Goal: Information Seeking & Learning: Learn about a topic

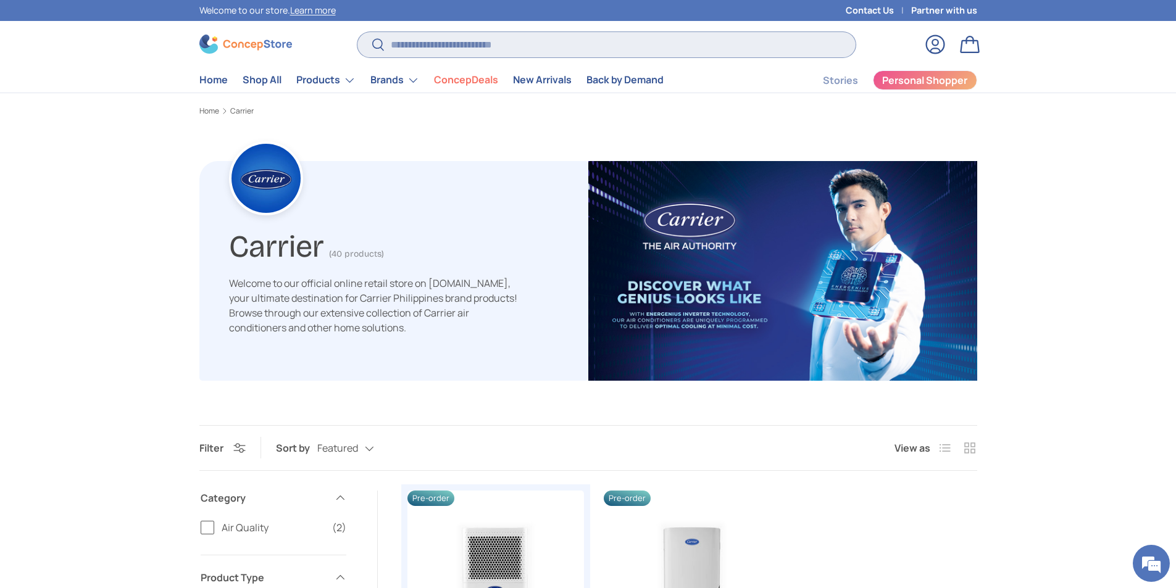
click at [502, 48] on input "Search" at bounding box center [606, 44] width 498 height 25
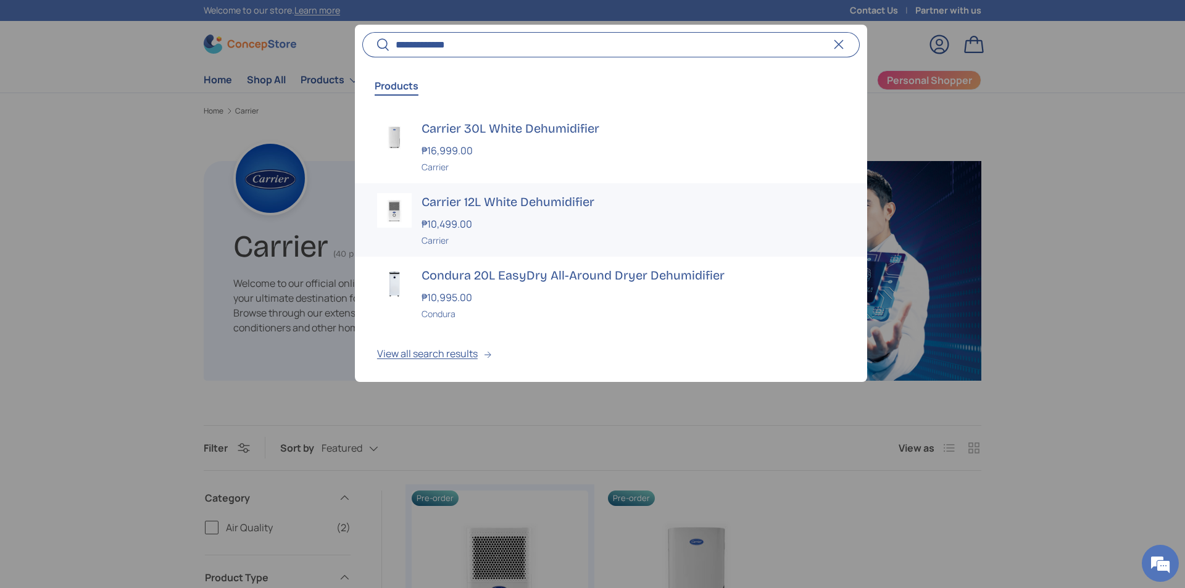
type input "**********"
click at [509, 196] on h3 "Carrier 12L White Dehumidifier" at bounding box center [633, 201] width 423 height 17
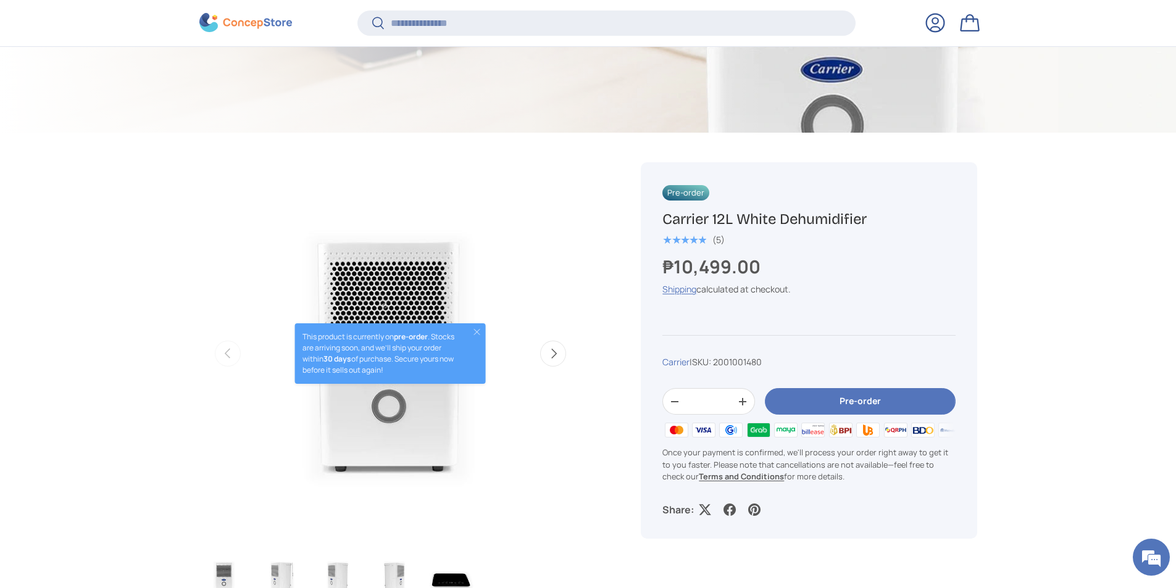
scroll to position [306, 0]
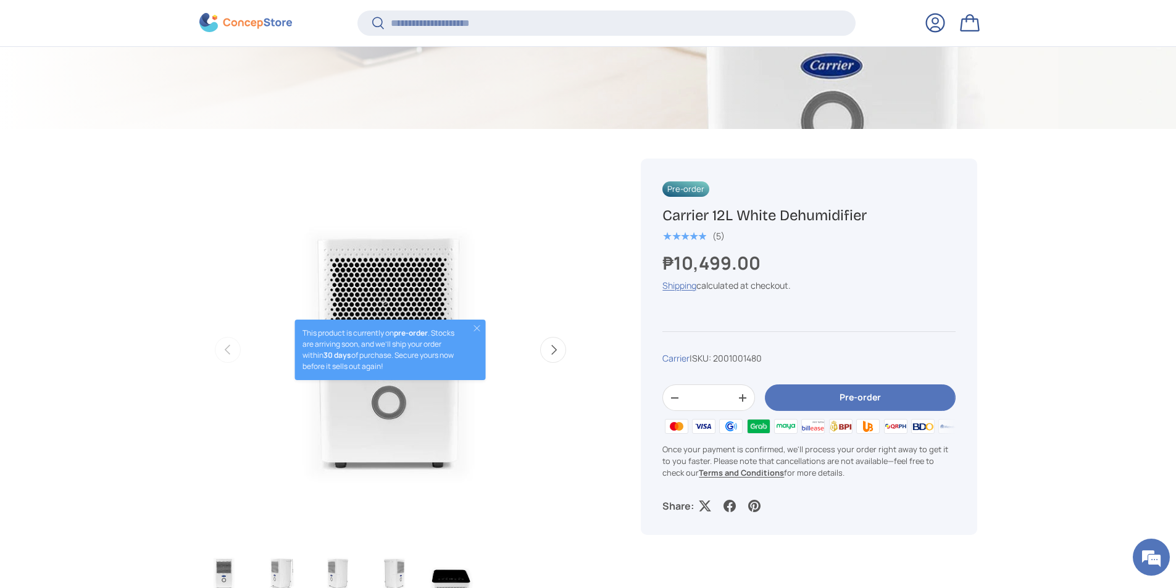
click at [765, 265] on div "₱10,499.00" at bounding box center [808, 263] width 293 height 27
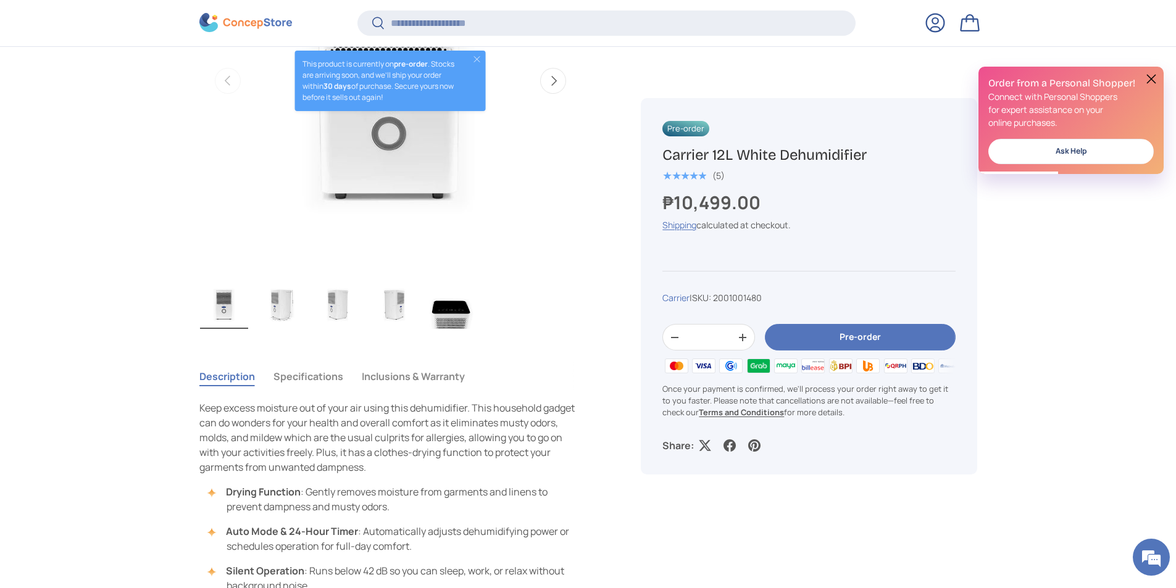
scroll to position [738, 0]
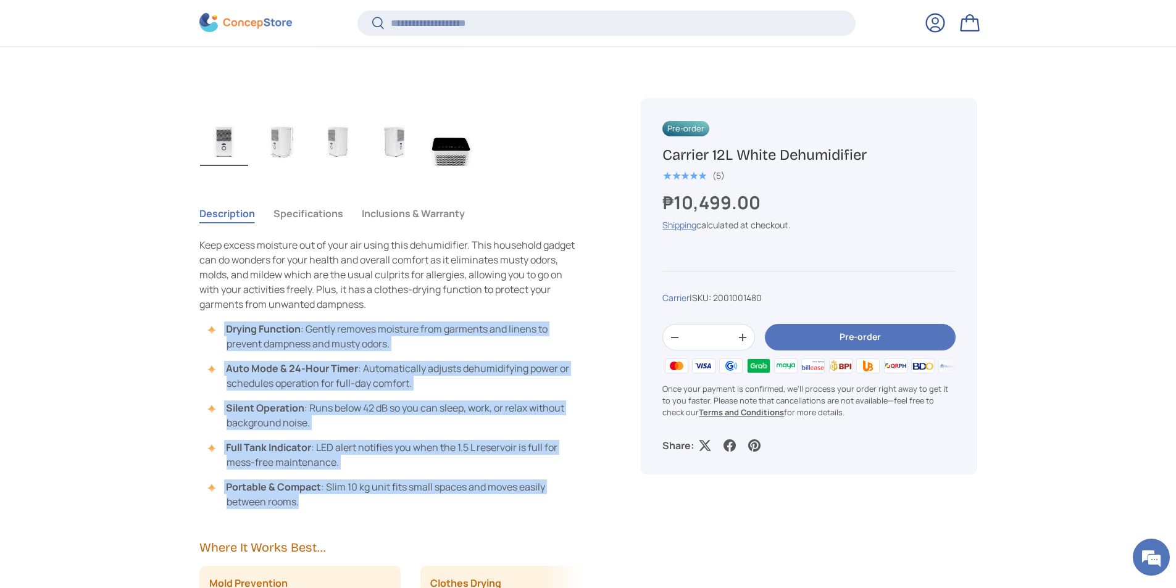
drag, startPoint x: 224, startPoint y: 337, endPoint x: 352, endPoint y: 505, distance: 211.4
click at [352, 505] on ul "Drying Function : Gently removes moisture from garments and linens to prevent d…" at bounding box center [390, 416] width 383 height 188
copy ul "Drying Function : Gently removes moisture from garments and linens to prevent d…"
click at [283, 151] on img "Gallery Viewer" at bounding box center [281, 141] width 48 height 49
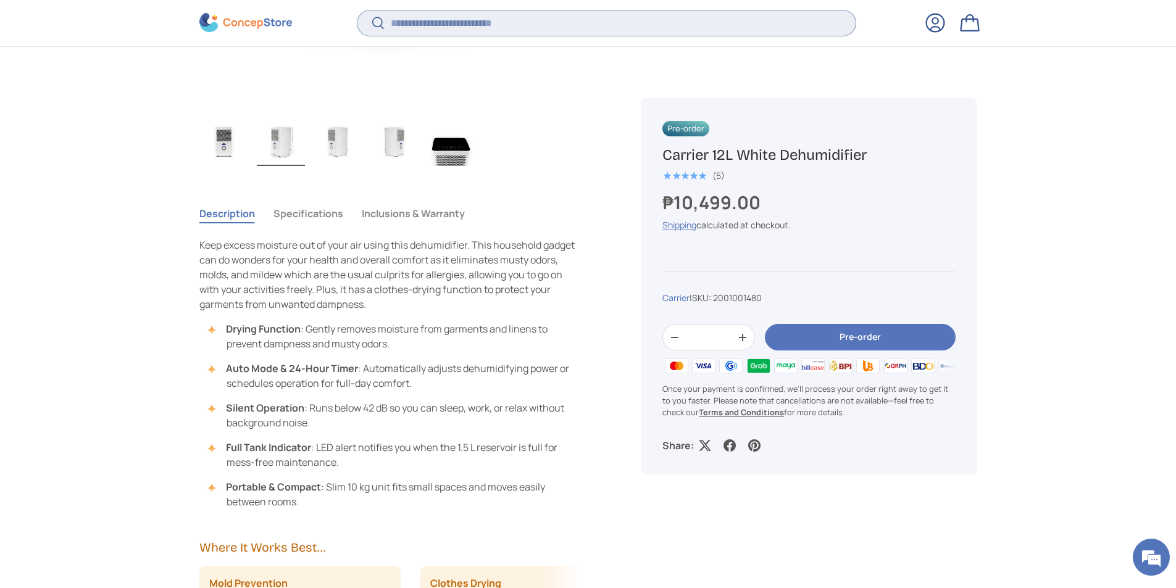
click at [406, 30] on input "Search" at bounding box center [606, 22] width 498 height 25
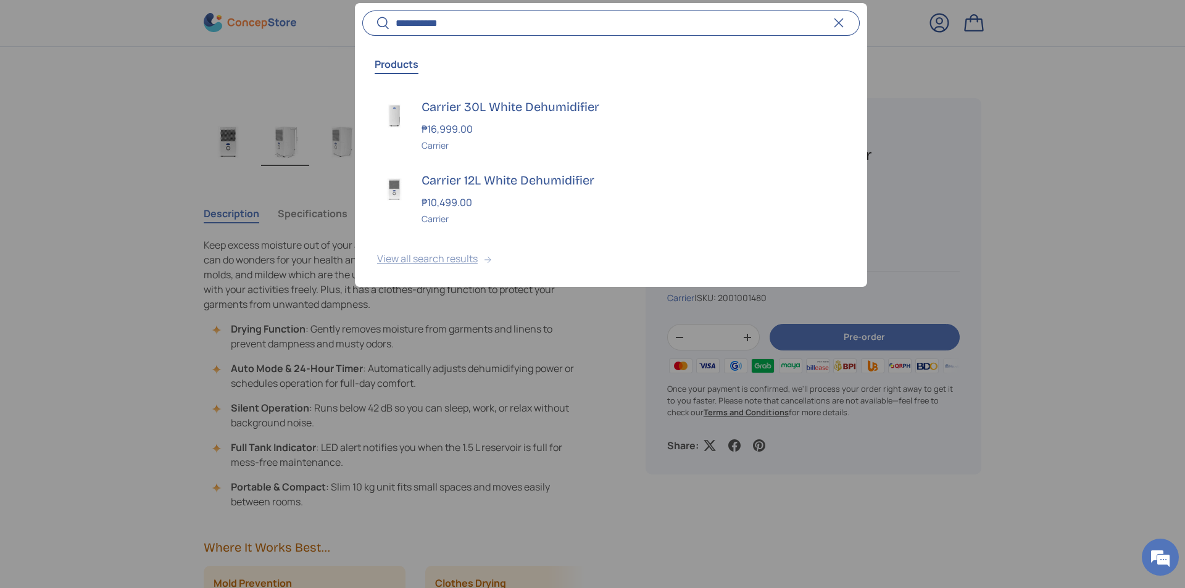
type input "**********"
click at [459, 257] on button "View all search results" at bounding box center [611, 261] width 512 height 52
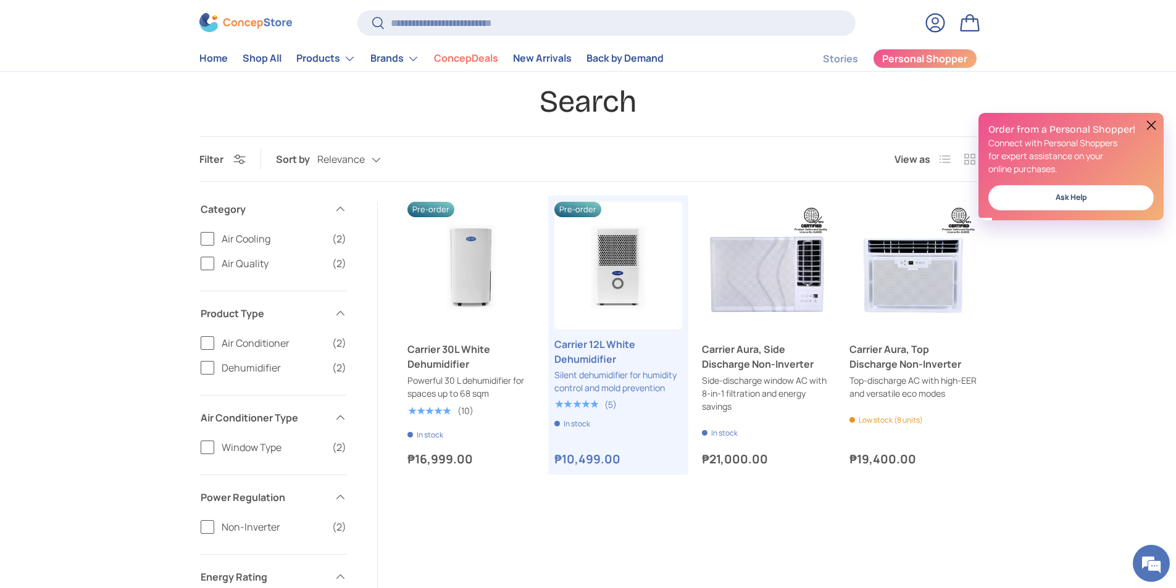
scroll to position [123, 0]
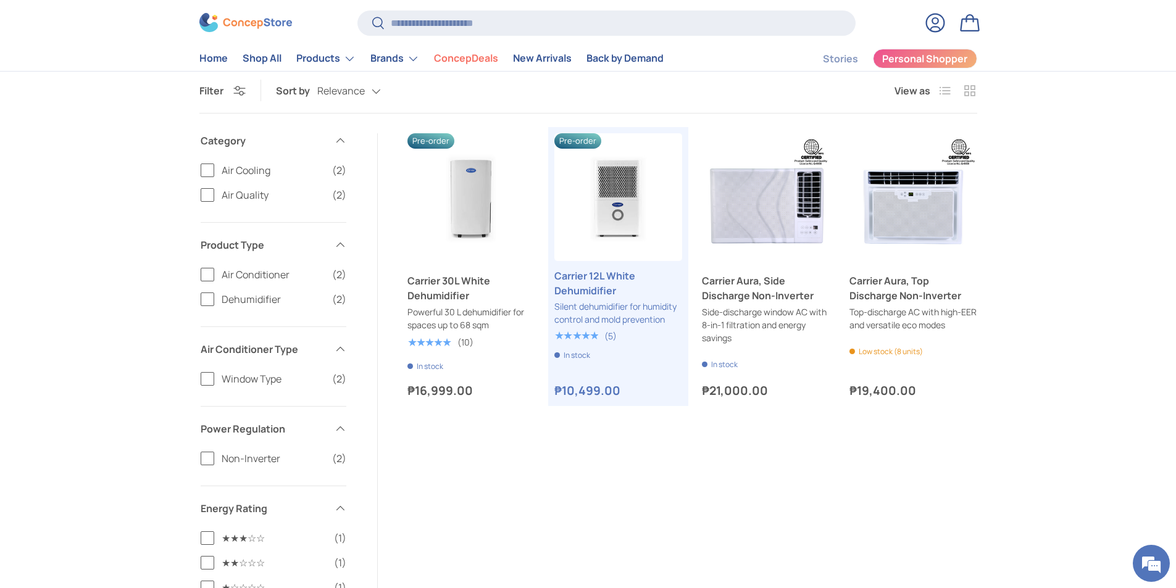
click at [202, 307] on label "Dehumidifier (2)" at bounding box center [274, 299] width 146 height 15
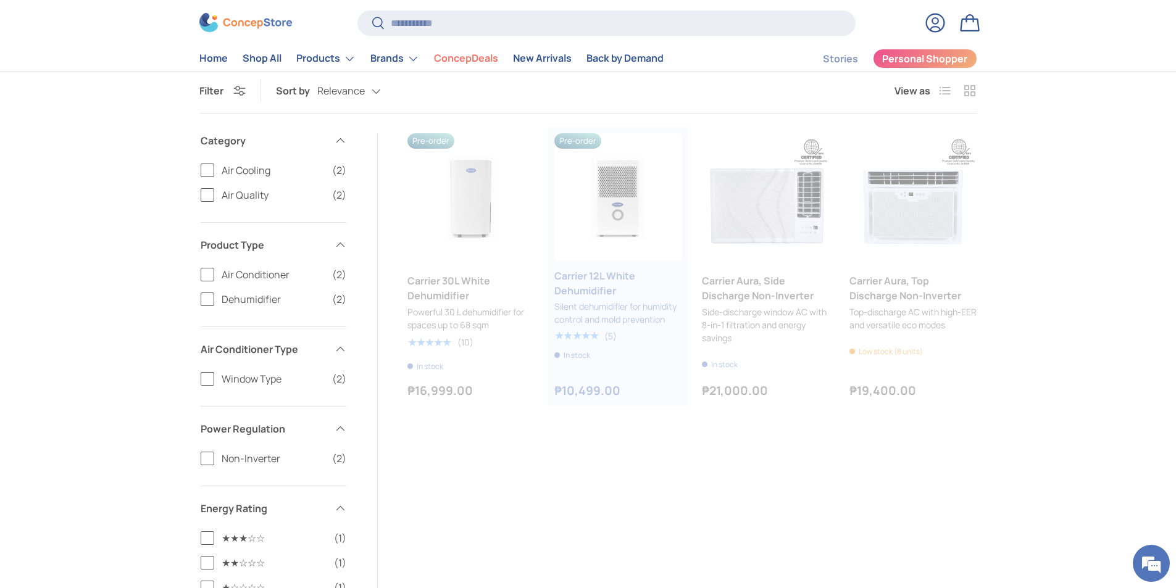
click at [202, 307] on label "Dehumidifier (2)" at bounding box center [274, 299] width 146 height 15
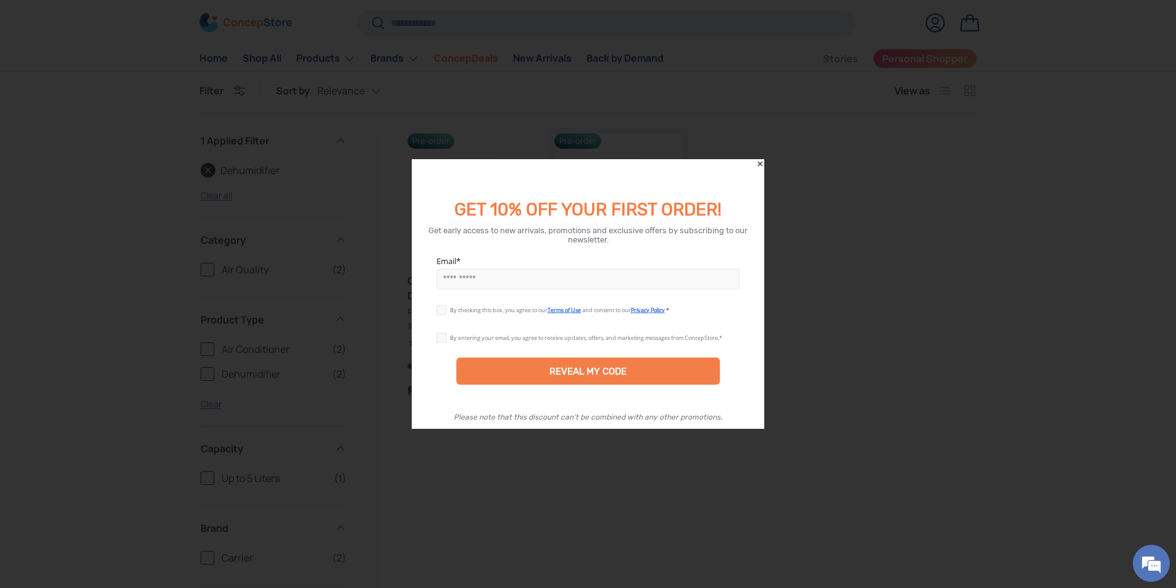
click at [762, 164] on icon "Close" at bounding box center [760, 163] width 9 height 9
